Goal: Task Accomplishment & Management: Manage account settings

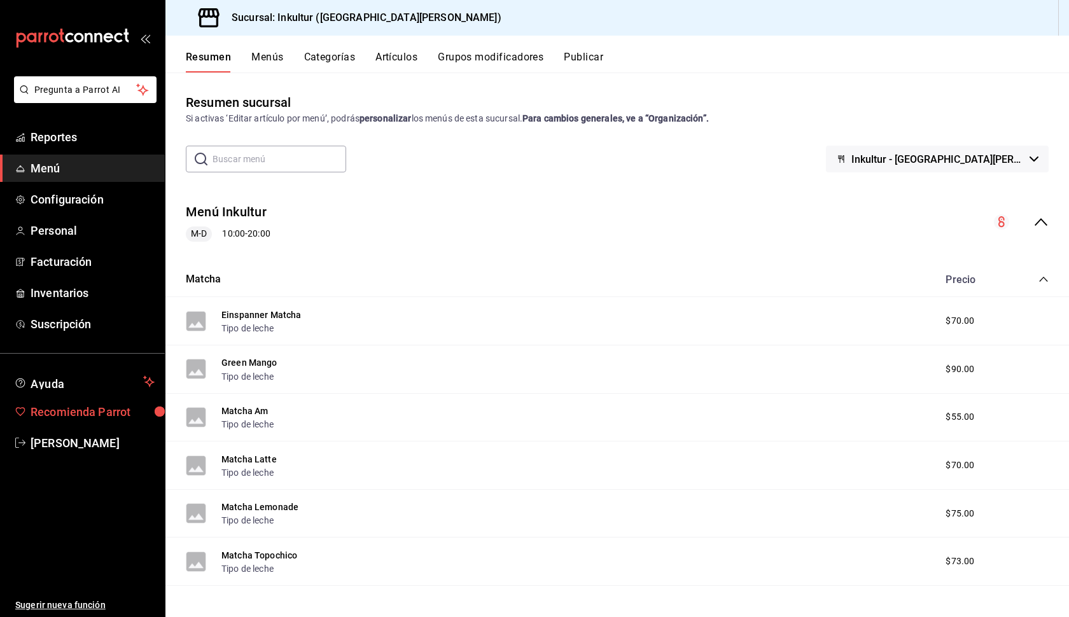
click at [73, 415] on span "Recomienda Parrot" at bounding box center [93, 412] width 124 height 17
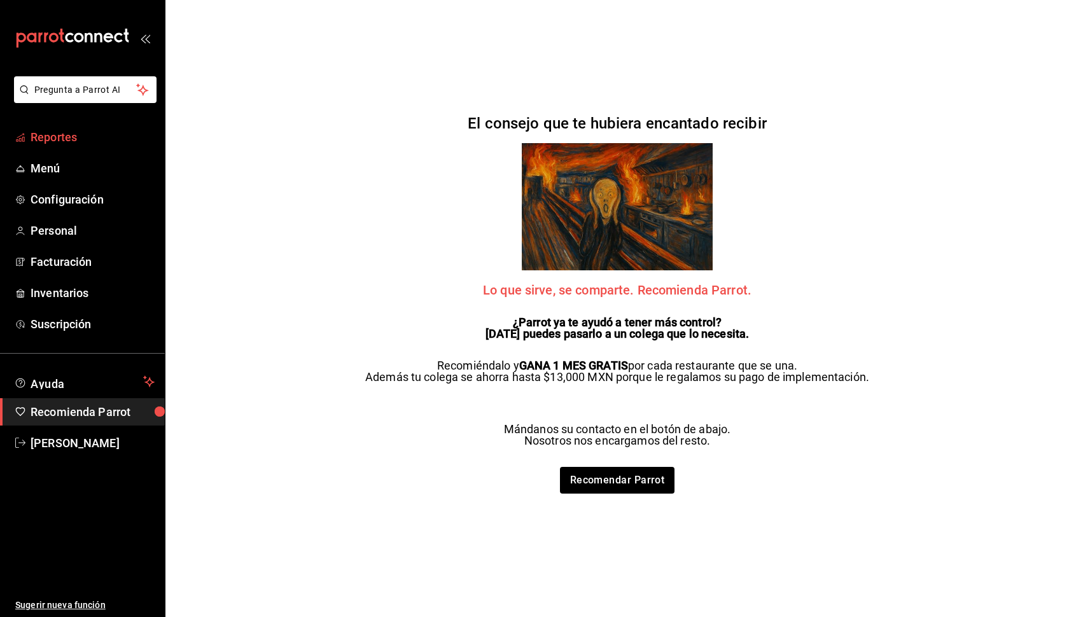
click at [75, 142] on span "Reportes" at bounding box center [93, 137] width 124 height 17
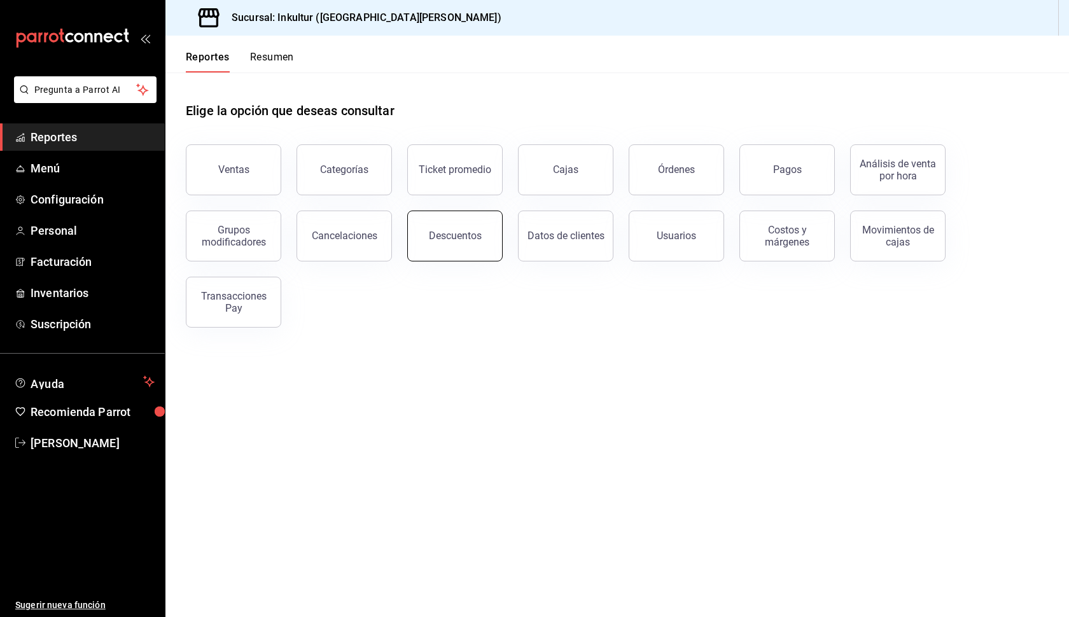
click at [458, 230] on button "Descuentos" at bounding box center [454, 236] width 95 height 51
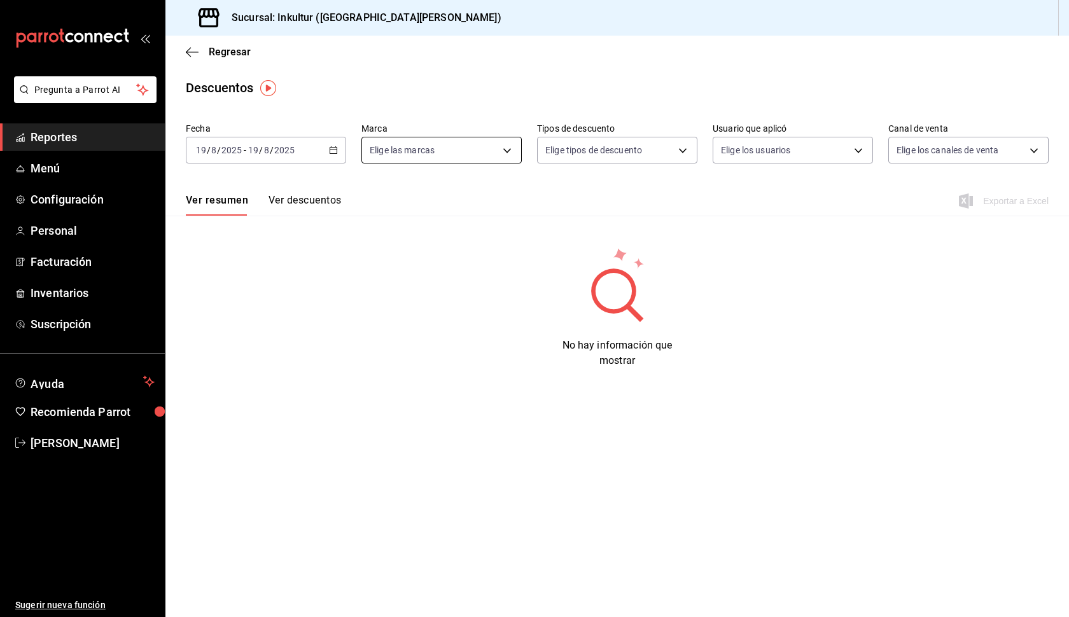
click at [475, 155] on body "Pregunta a Parrot AI Reportes Menú Configuración Personal Facturación Inventari…" at bounding box center [534, 308] width 1069 height 617
click at [435, 245] on span "Inkultur - [GEOGRAPHIC_DATA][PERSON_NAME]" at bounding box center [494, 242] width 194 height 13
type input "4caaae6a-a670-4b81-bc67-57df378f6a34"
checkbox input "true"
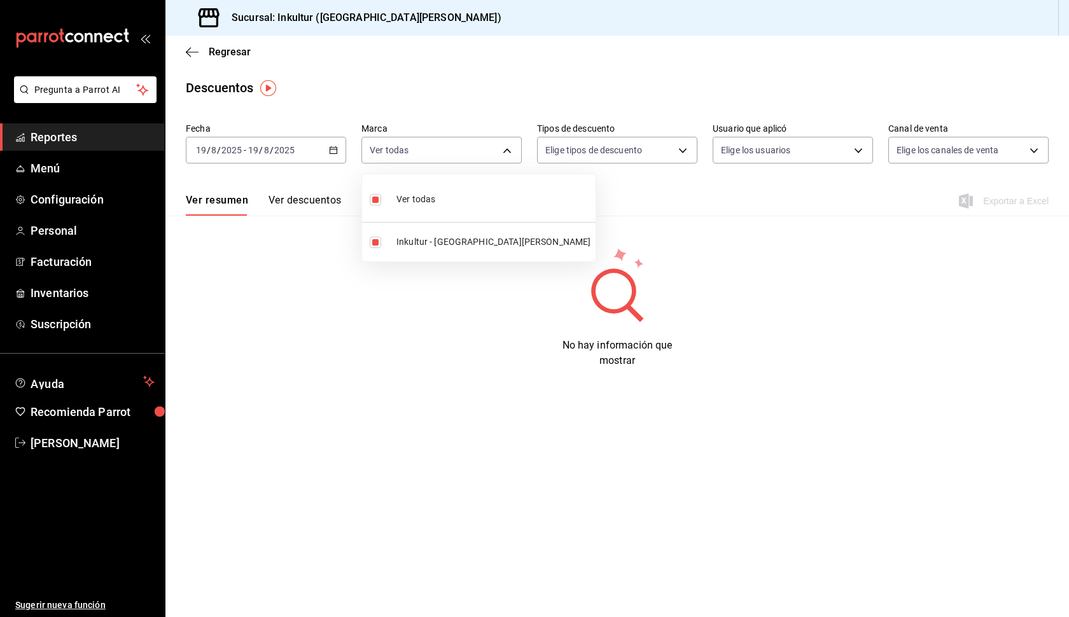
click at [303, 198] on div at bounding box center [534, 308] width 1069 height 617
click at [303, 198] on button "Ver descuentos" at bounding box center [305, 205] width 73 height 22
click at [221, 206] on button "Ver resumen" at bounding box center [215, 205] width 59 height 22
click at [486, 154] on body "Pregunta a Parrot AI Reportes Menú Configuración Personal Facturación Inventari…" at bounding box center [534, 308] width 1069 height 617
click at [374, 204] on input "checkbox" at bounding box center [375, 199] width 11 height 11
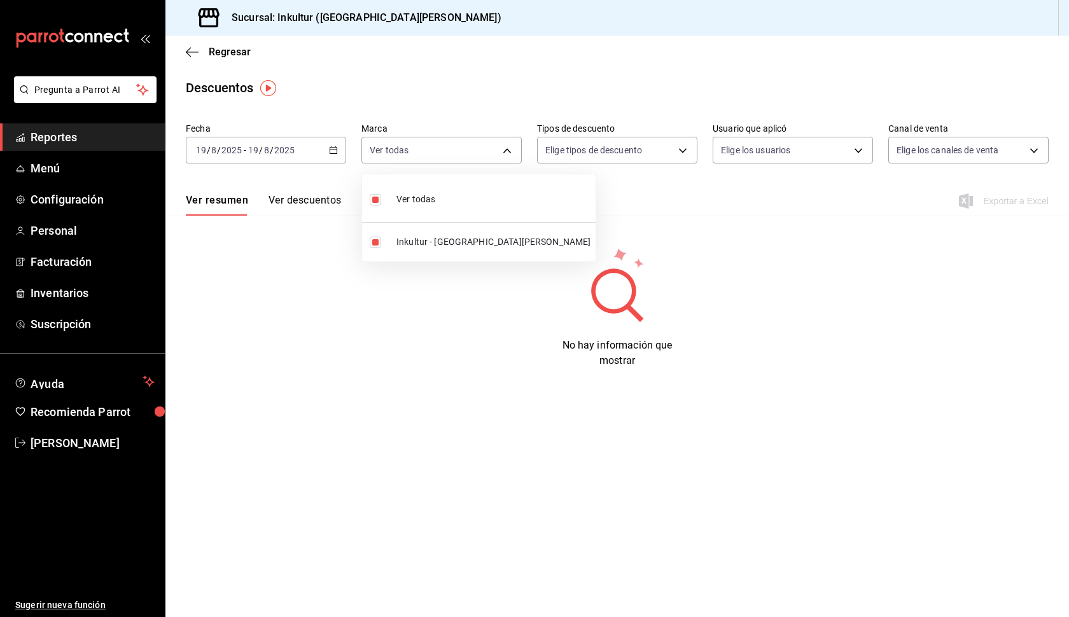
checkbox input "false"
click at [372, 246] on input "checkbox" at bounding box center [375, 242] width 11 height 11
checkbox input "true"
type input "4caaae6a-a670-4b81-bc67-57df378f6a34"
checkbox input "true"
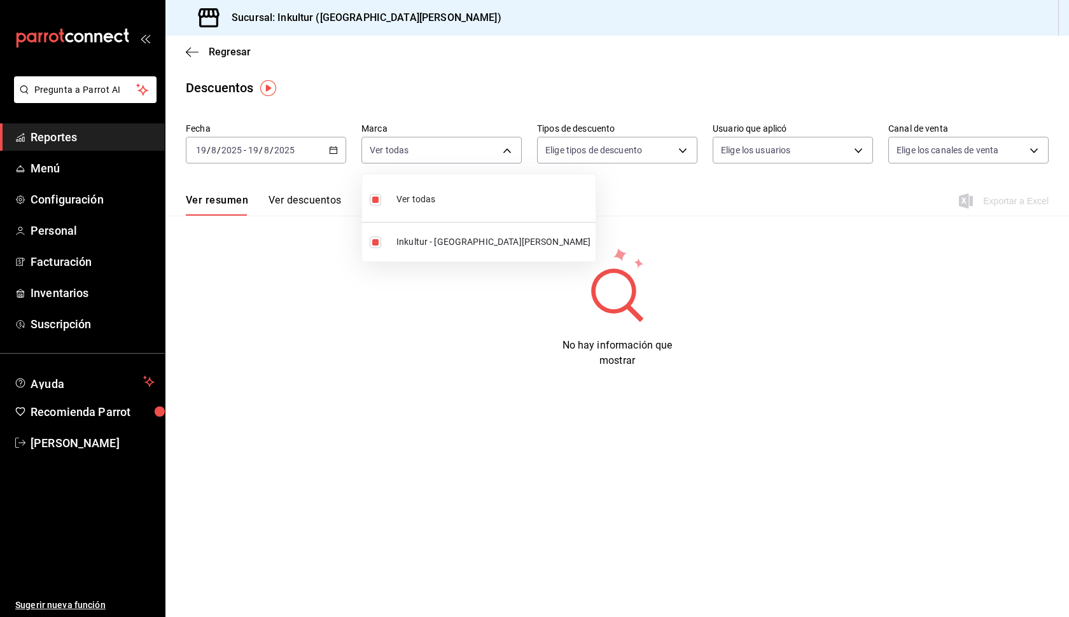
click at [600, 204] on div at bounding box center [534, 308] width 1069 height 617
click at [606, 158] on body "Pregunta a Parrot AI Reportes Menú Configuración Personal Facturación Inventari…" at bounding box center [534, 308] width 1069 height 617
click at [584, 220] on span "Artículo" at bounding box center [628, 218] width 117 height 13
type input "ORDER_ITEM"
checkbox input "true"
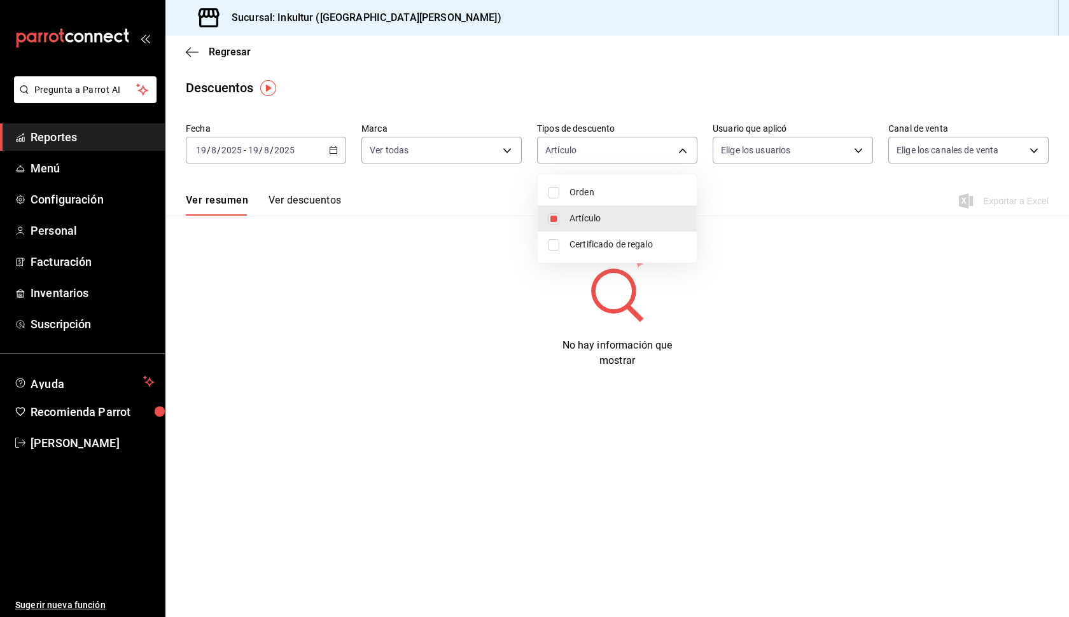
click at [780, 151] on div at bounding box center [534, 308] width 1069 height 617
click at [780, 151] on body "Pregunta a Parrot AI Reportes Menú Configuración Personal Facturación Inventari…" at bounding box center [534, 308] width 1069 height 617
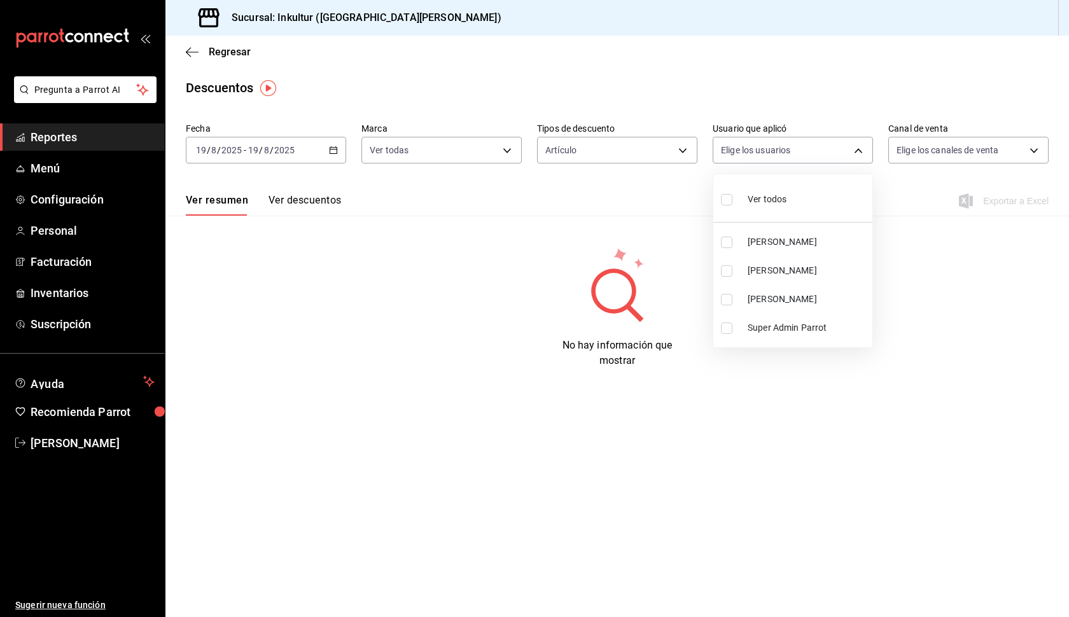
click at [930, 221] on div at bounding box center [534, 308] width 1069 height 617
click at [69, 204] on span "Configuración" at bounding box center [93, 199] width 124 height 17
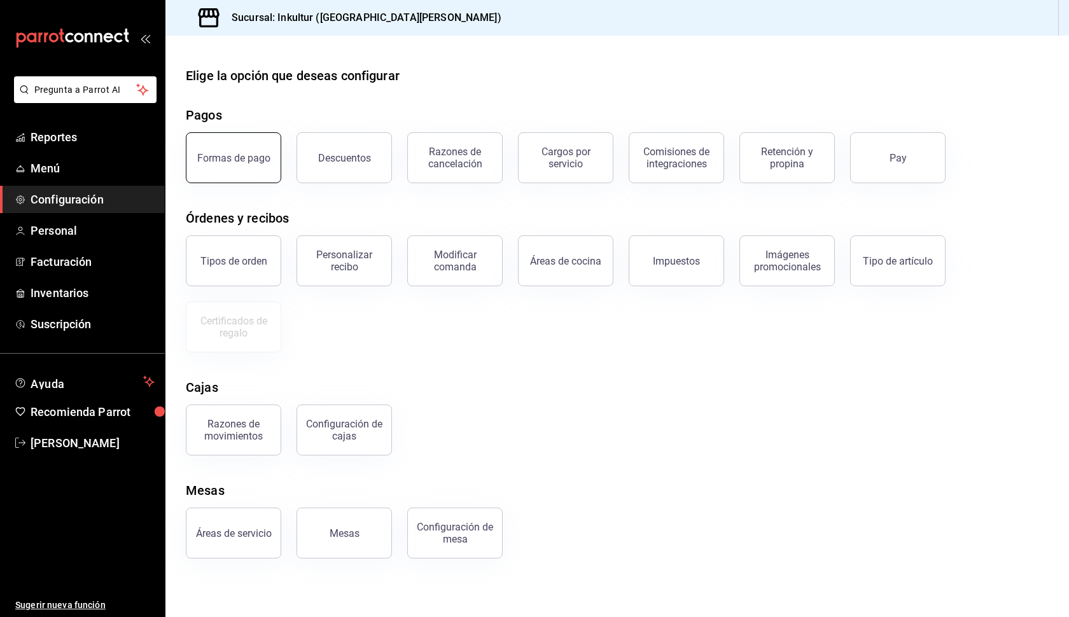
click at [264, 155] on div "Formas de pago" at bounding box center [233, 158] width 73 height 12
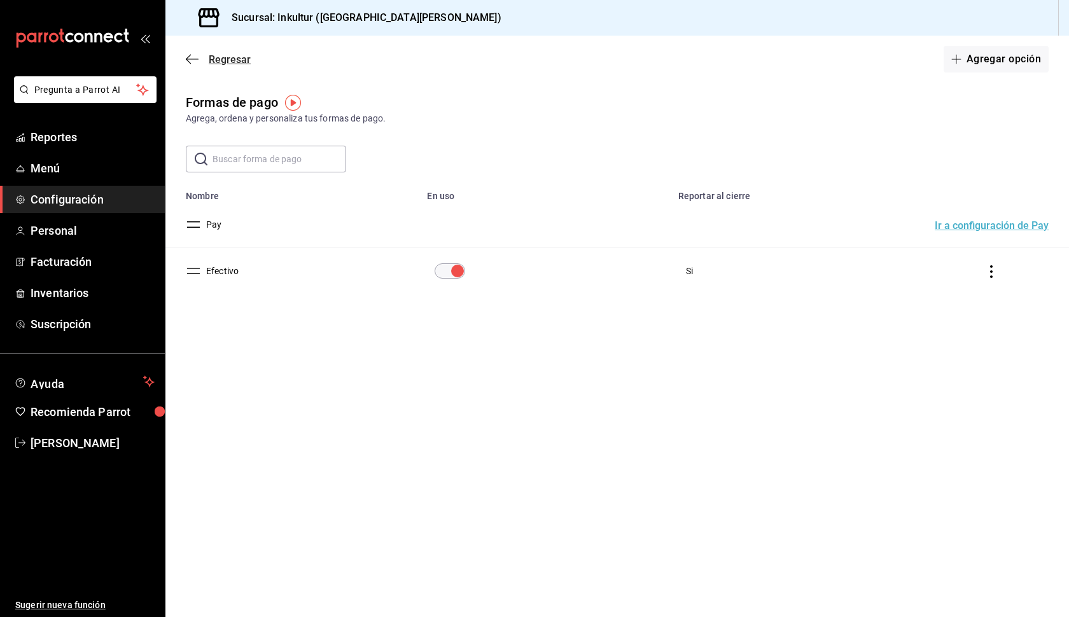
click at [190, 64] on icon "button" at bounding box center [192, 58] width 13 height 11
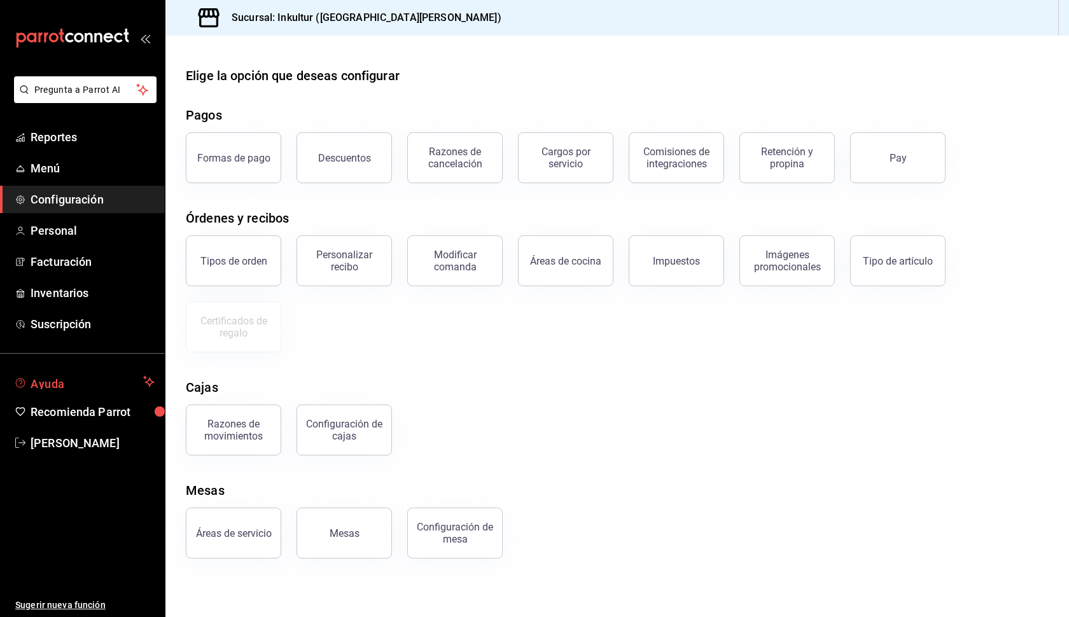
click at [65, 380] on span "Ayuda" at bounding box center [85, 381] width 108 height 15
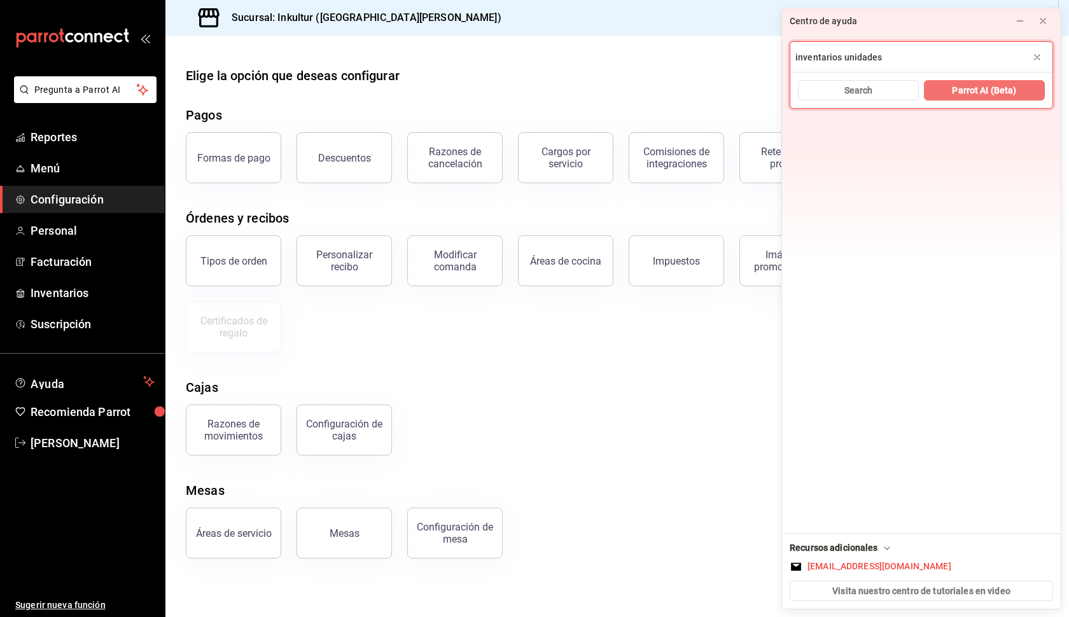
type input "inventarios unidades"
click at [981, 98] on button "Parrot AI (Beta)" at bounding box center [984, 90] width 121 height 20
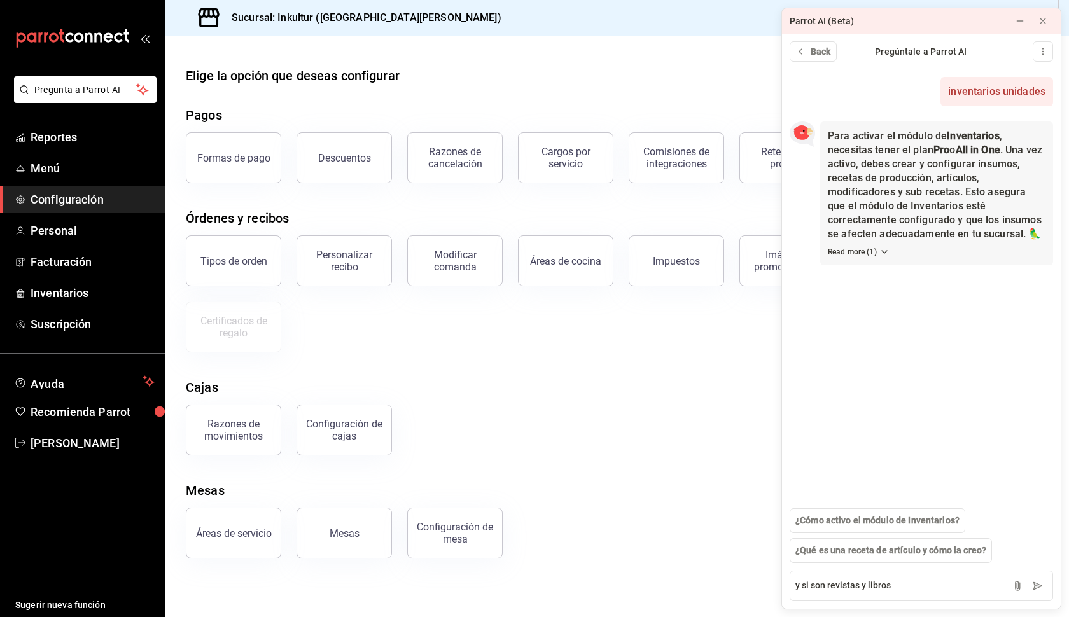
type textarea "y si son revistas y libros?"
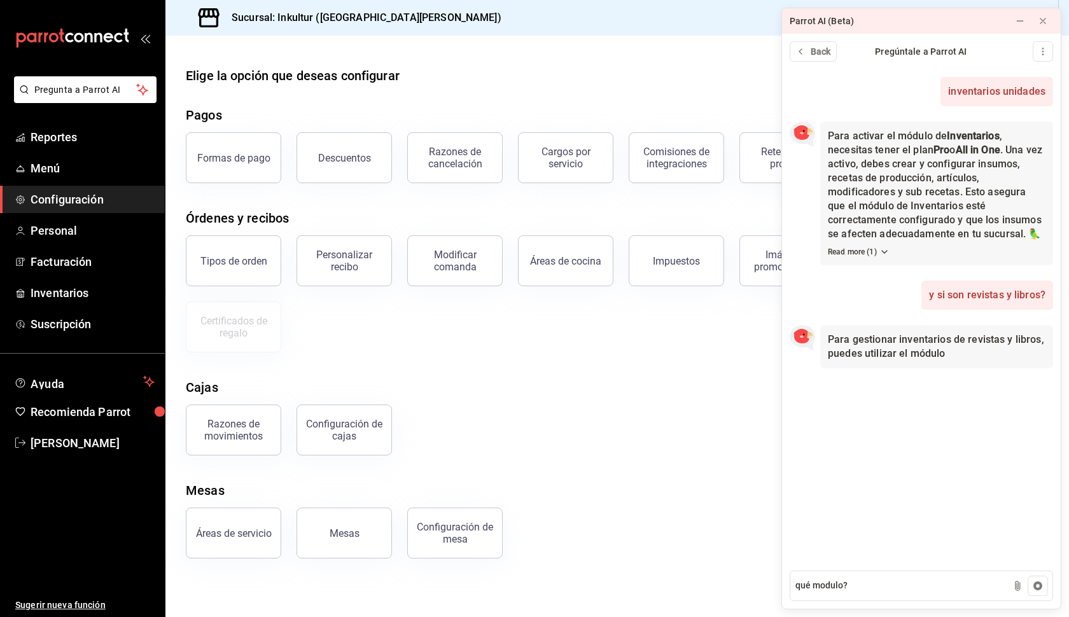
type textarea "qué modulo?"
click at [887, 351] on span "a" at bounding box center [890, 354] width 6 height 12
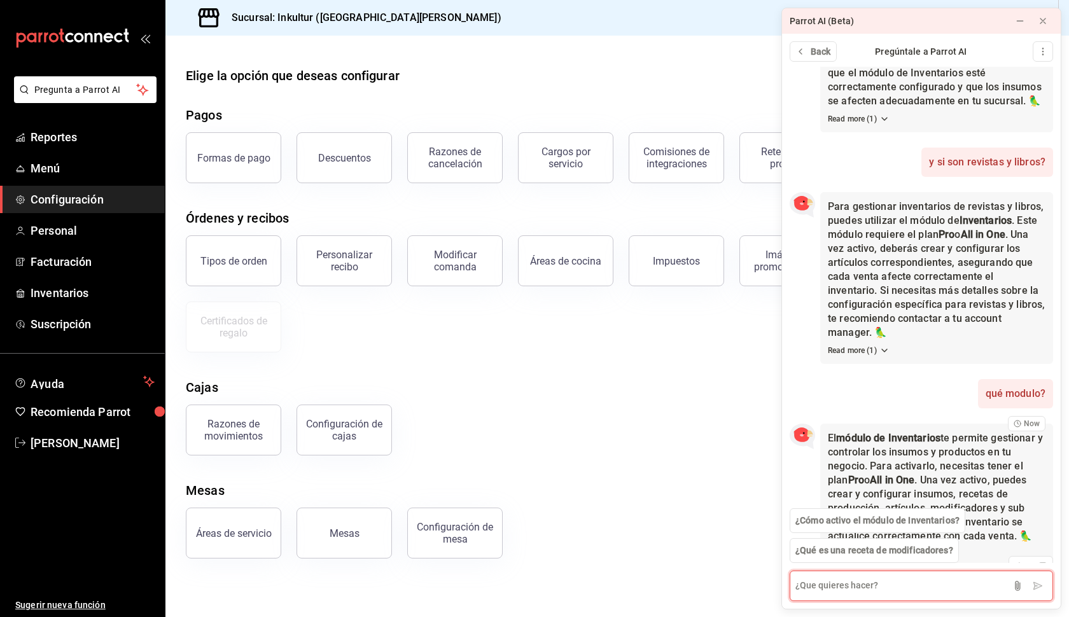
scroll to position [204, 0]
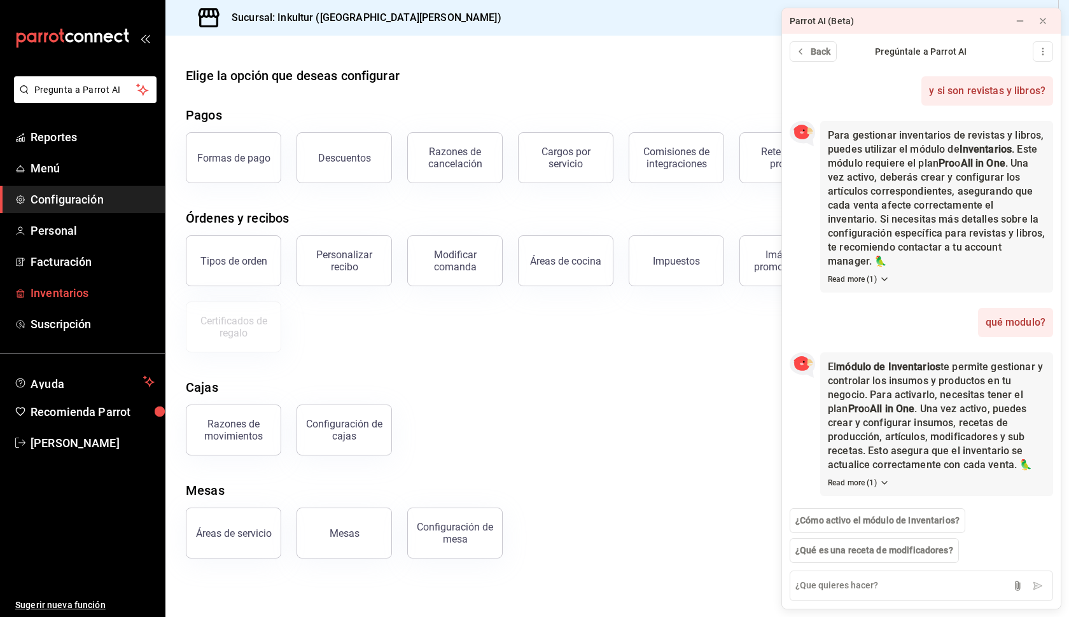
click at [105, 290] on span "Inventarios" at bounding box center [93, 293] width 124 height 17
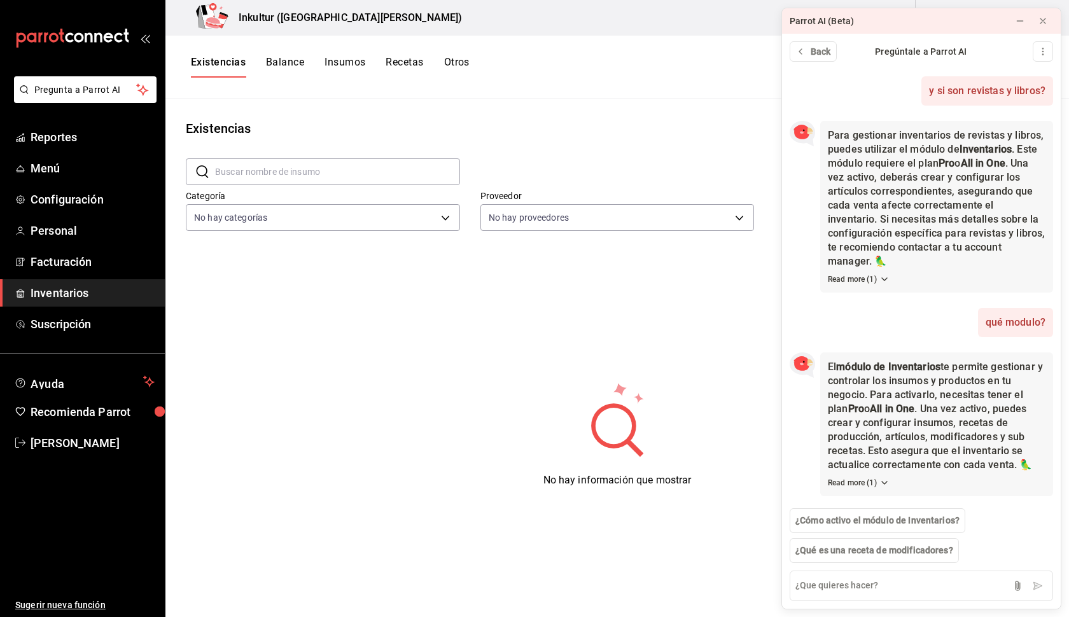
click at [468, 60] on button "Otros" at bounding box center [456, 67] width 25 height 22
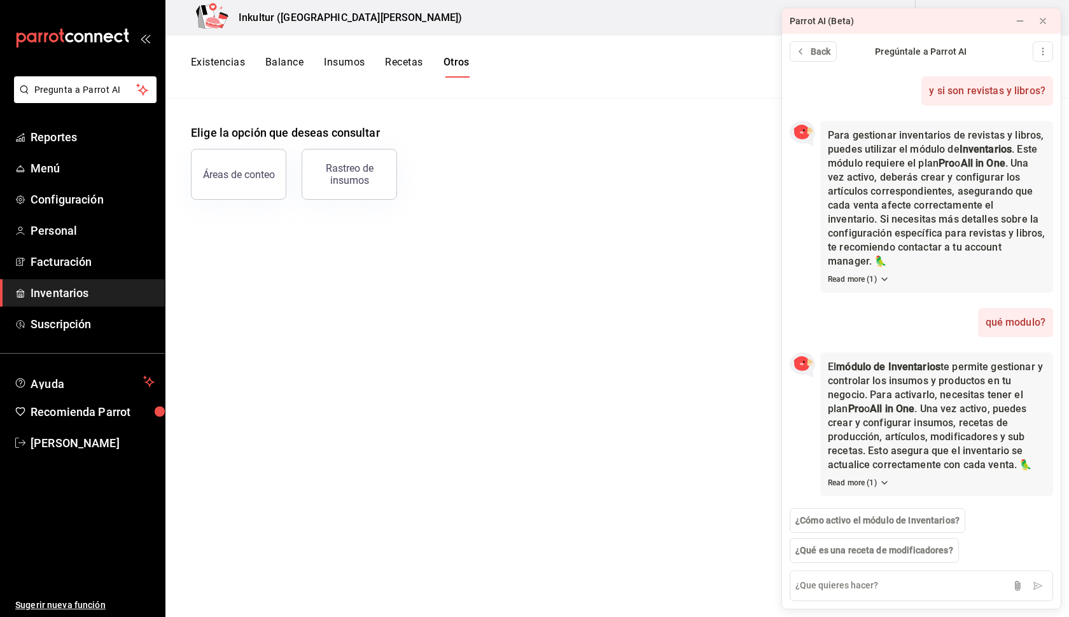
click at [212, 63] on button "Existencias" at bounding box center [218, 67] width 54 height 22
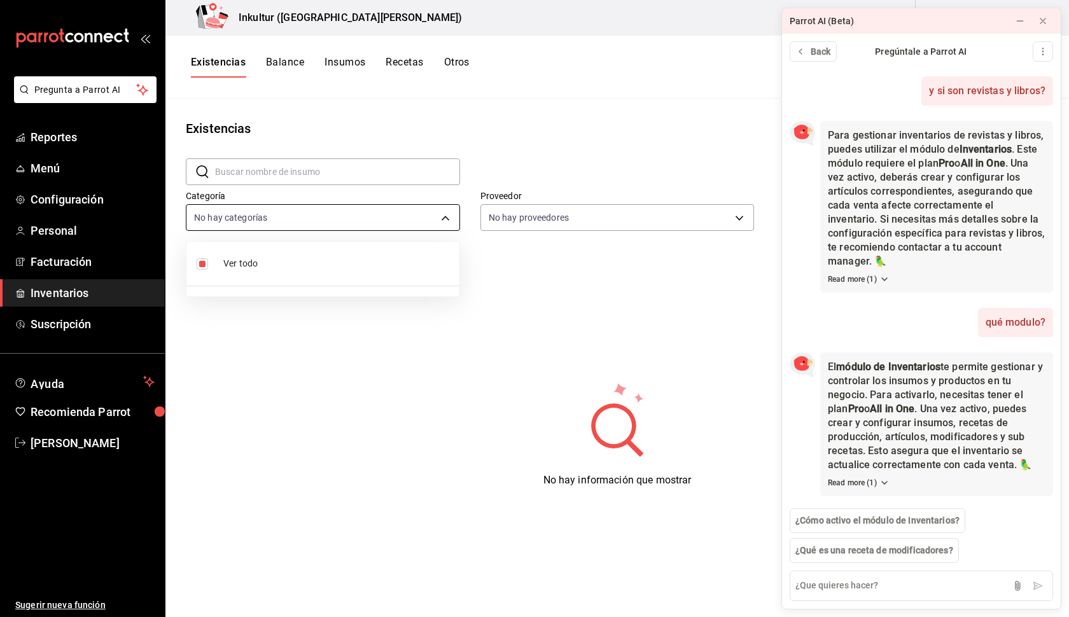
click at [451, 223] on body "Pregunta a Parrot AI Reportes Menú Configuración Personal Facturación Inventari…" at bounding box center [534, 304] width 1069 height 609
click at [451, 223] on div at bounding box center [534, 308] width 1069 height 617
click at [1045, 22] on icon at bounding box center [1043, 21] width 10 height 10
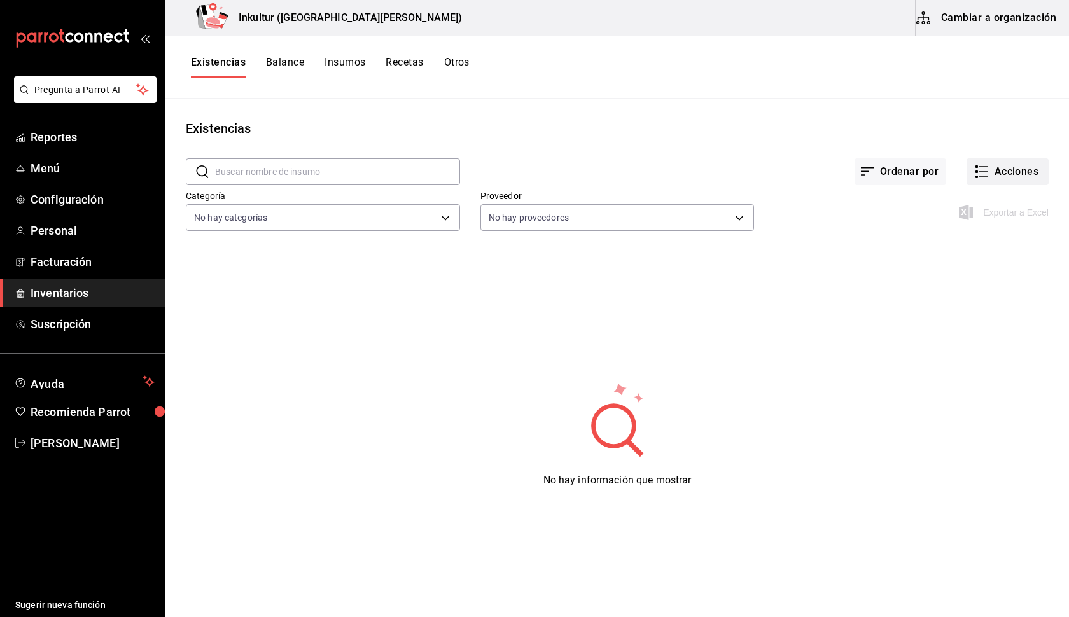
click at [1000, 173] on button "Acciones" at bounding box center [1008, 171] width 82 height 27
click at [985, 376] on span "Ajuste" at bounding box center [995, 375] width 107 height 13
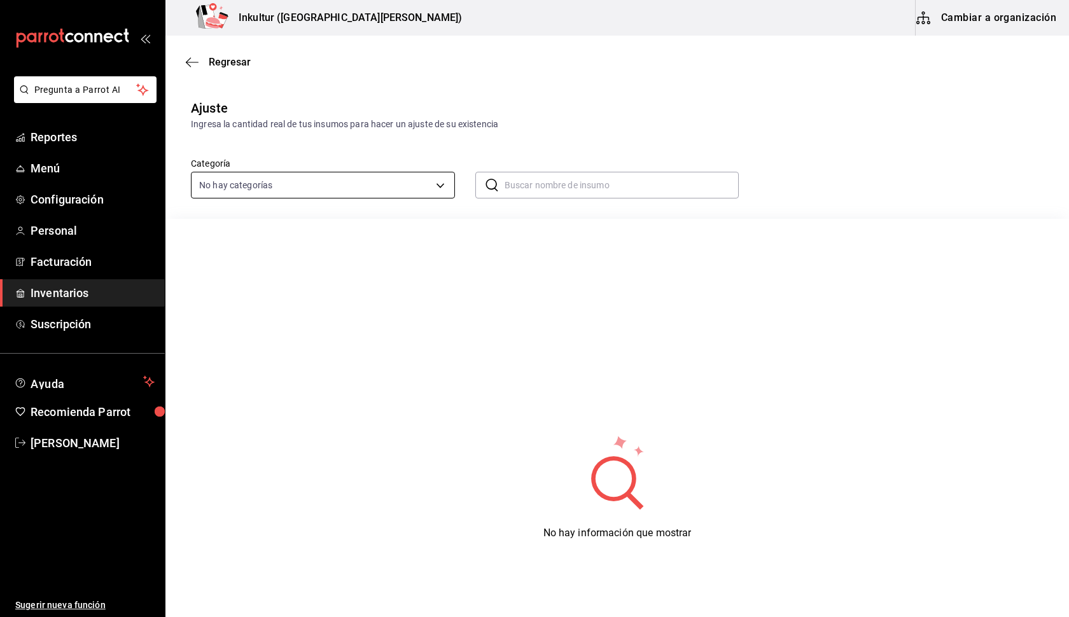
click at [447, 187] on body "Pregunta a Parrot AI Reportes Menú Configuración Personal Facturación Inventari…" at bounding box center [534, 273] width 1069 height 546
click at [549, 189] on div at bounding box center [534, 308] width 1069 height 617
click at [581, 125] on div "Ingresa la cantidad real de tus insumos para hacer un ajuste de su existencia" at bounding box center [617, 124] width 853 height 13
click at [194, 60] on icon "button" at bounding box center [192, 62] width 13 height 11
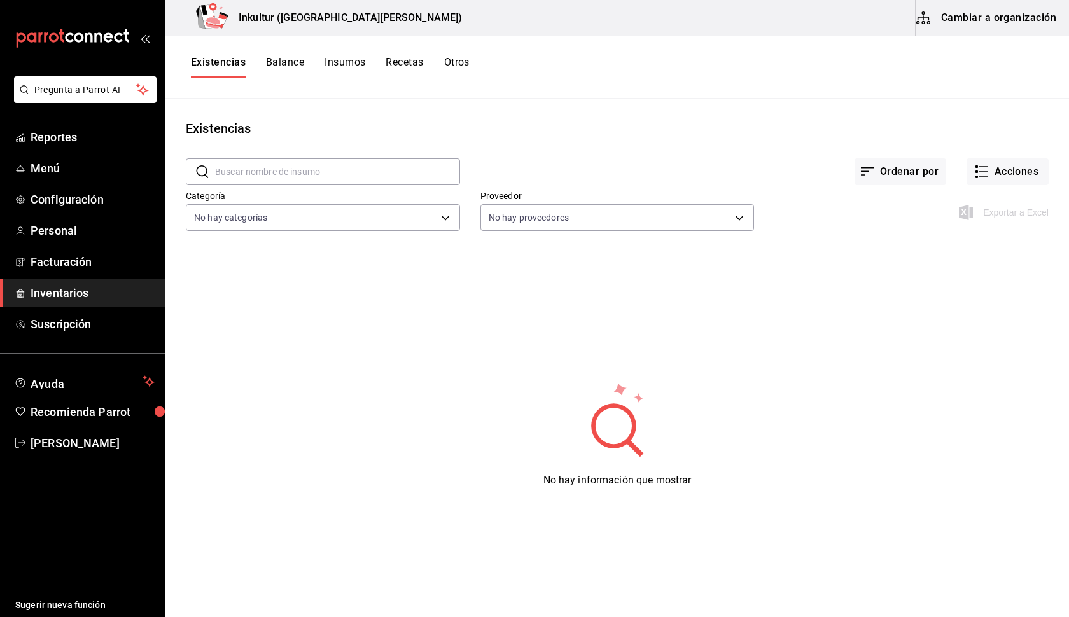
click at [962, 20] on button "Cambiar a organización" at bounding box center [987, 18] width 143 height 36
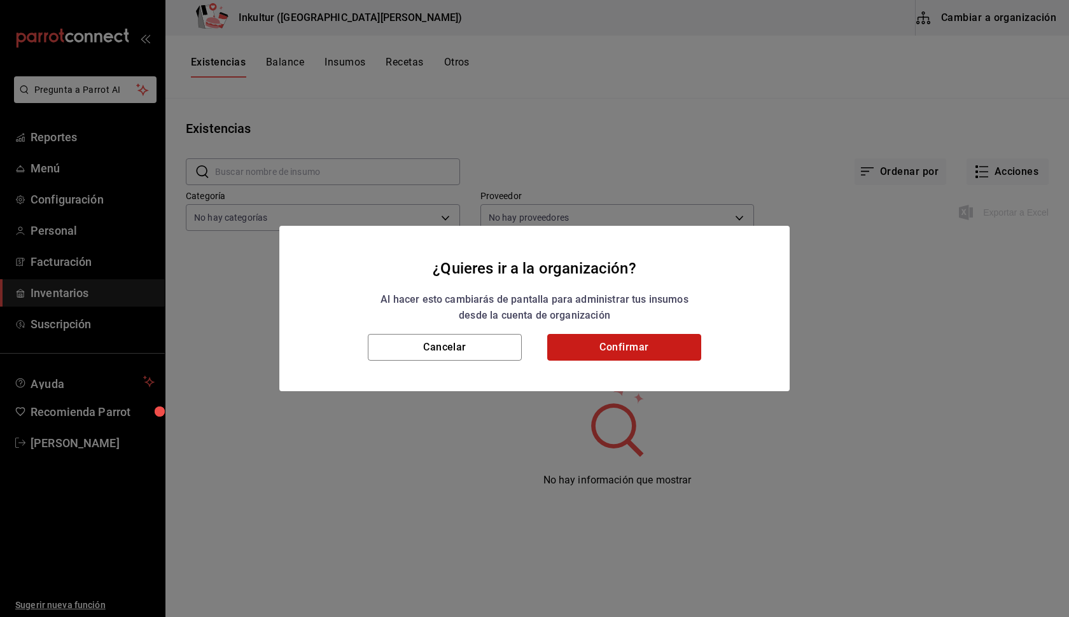
click at [610, 346] on button "Confirmar" at bounding box center [624, 347] width 154 height 27
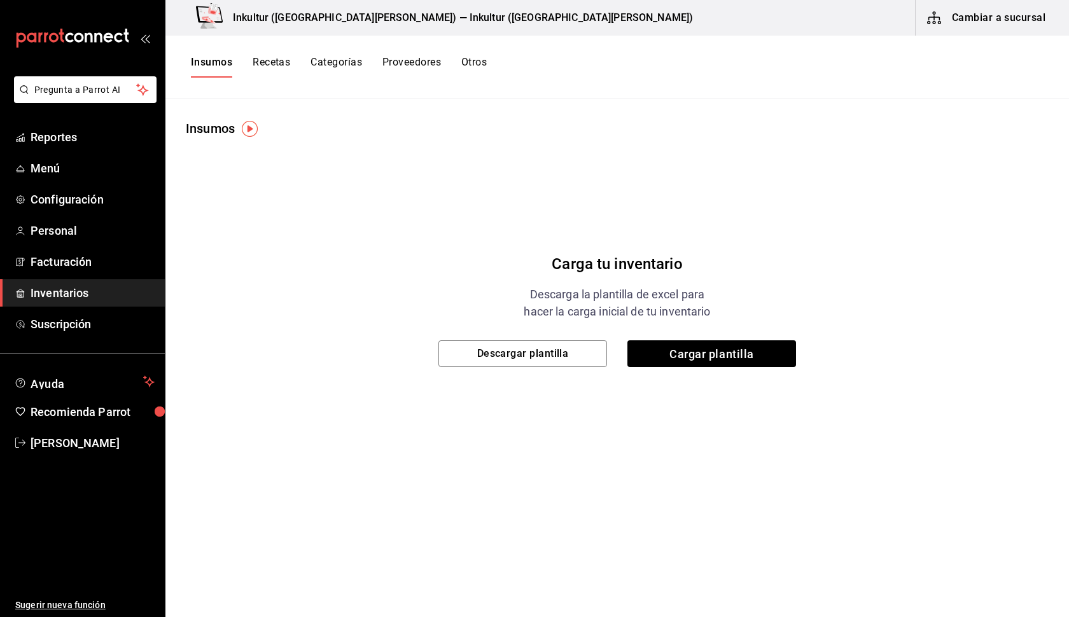
click at [276, 66] on button "Recetas" at bounding box center [272, 67] width 38 height 22
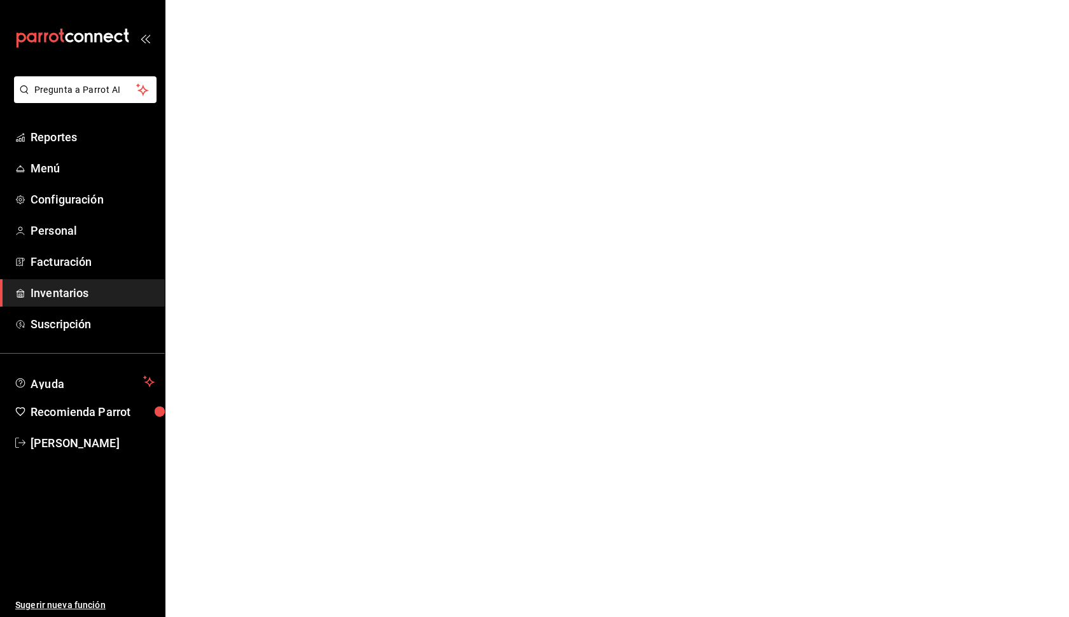
click at [88, 295] on span "Inventarios" at bounding box center [93, 293] width 124 height 17
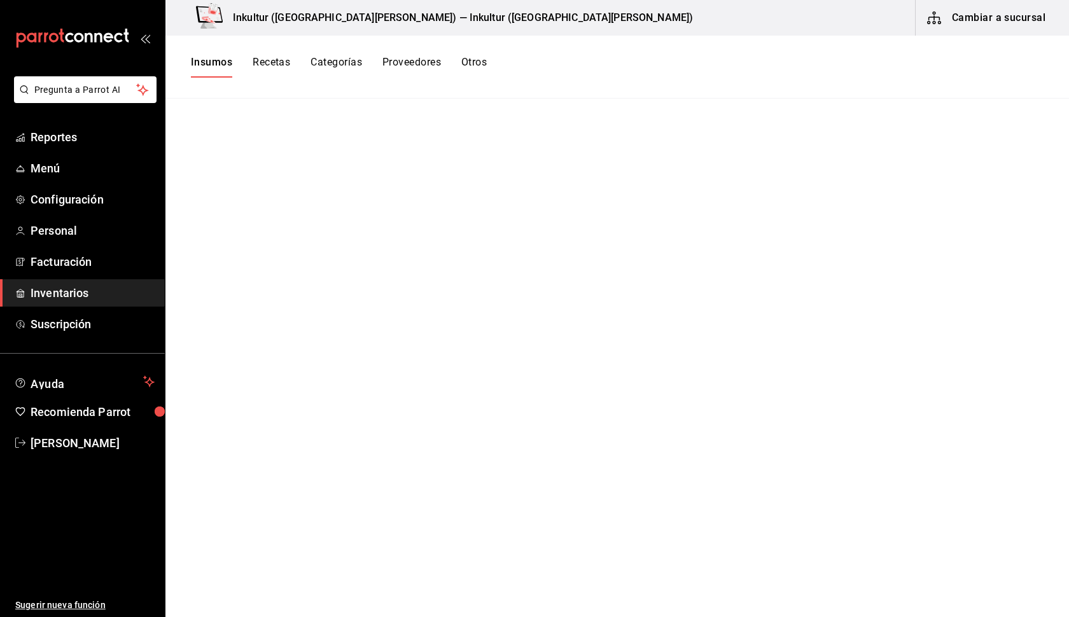
click at [342, 63] on button "Categorías" at bounding box center [337, 67] width 52 height 22
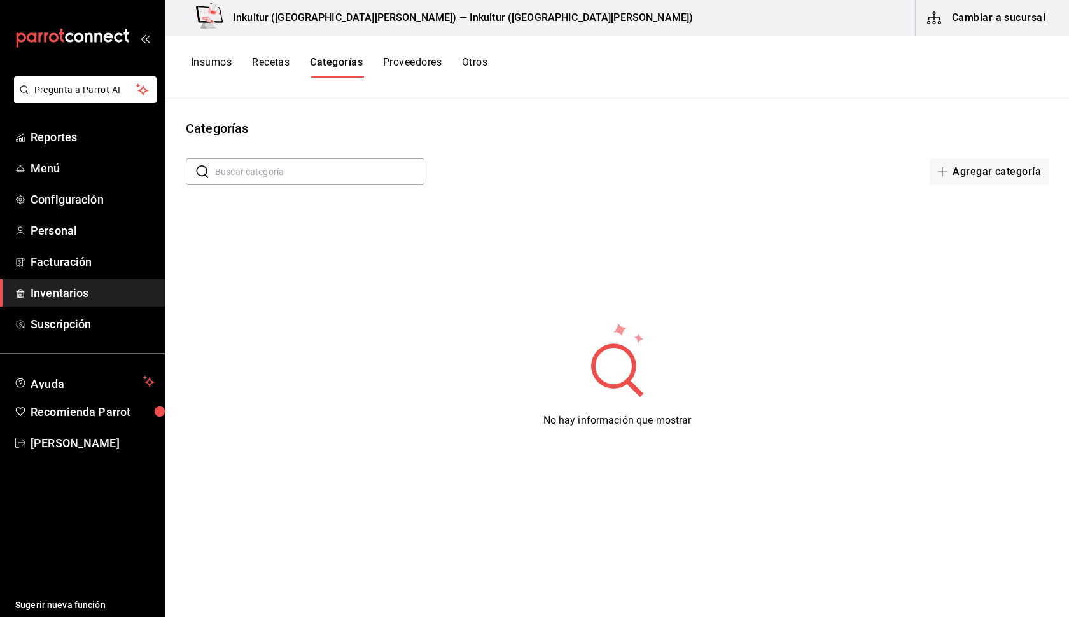
click at [428, 69] on button "Proveedores" at bounding box center [412, 67] width 59 height 22
click at [479, 67] on button "Otros" at bounding box center [476, 67] width 25 height 22
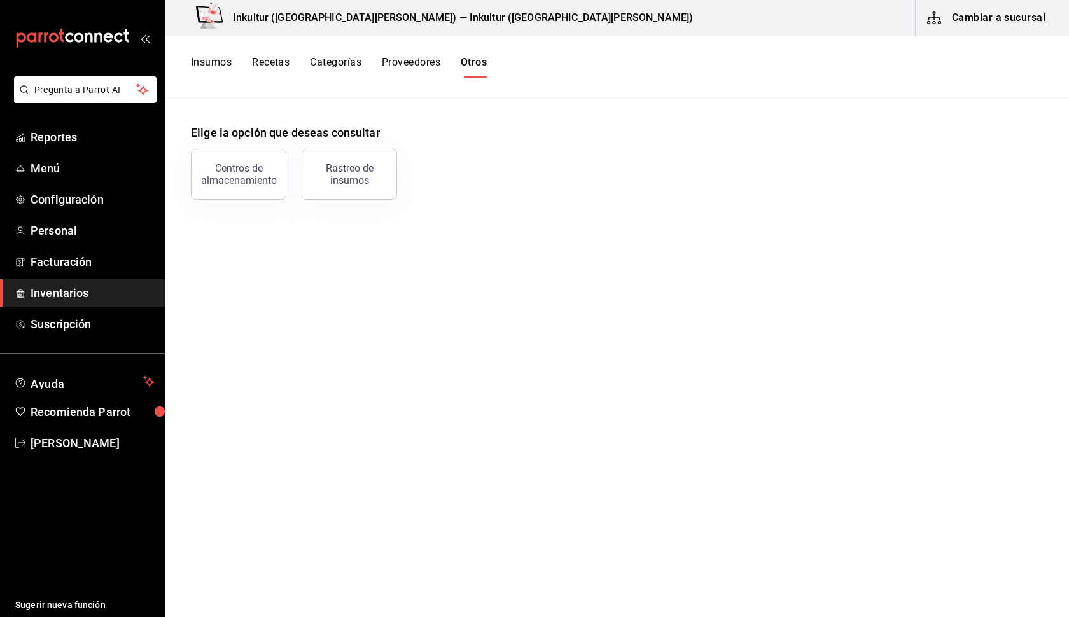
click at [221, 62] on button "Insumos" at bounding box center [211, 67] width 41 height 22
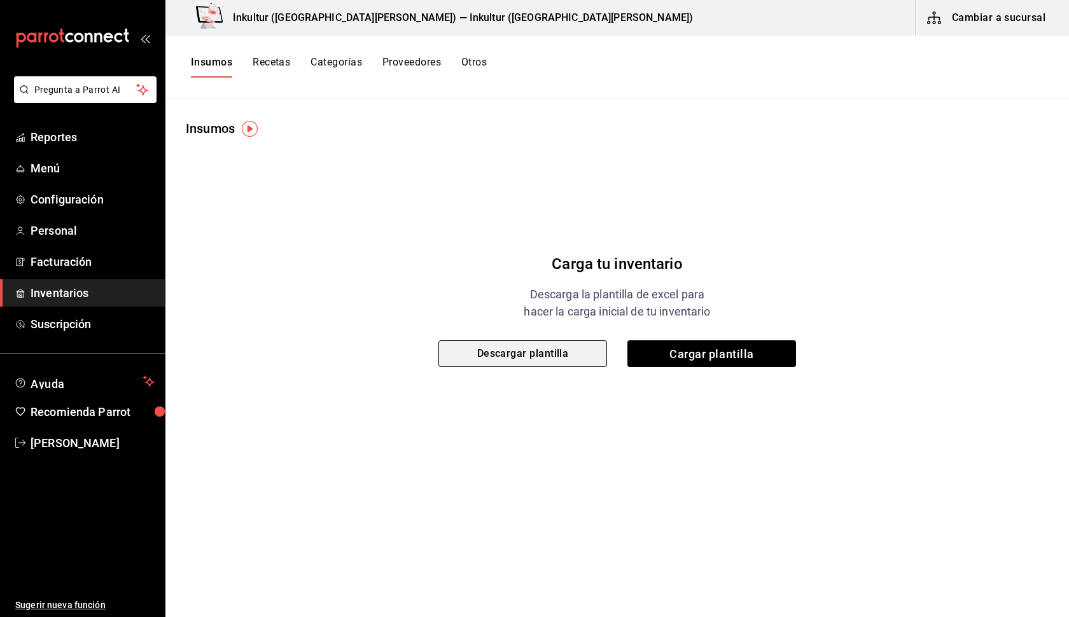
click at [557, 349] on button "Descargar plantilla" at bounding box center [523, 354] width 169 height 27
